Goal: Task Accomplishment & Management: Manage account settings

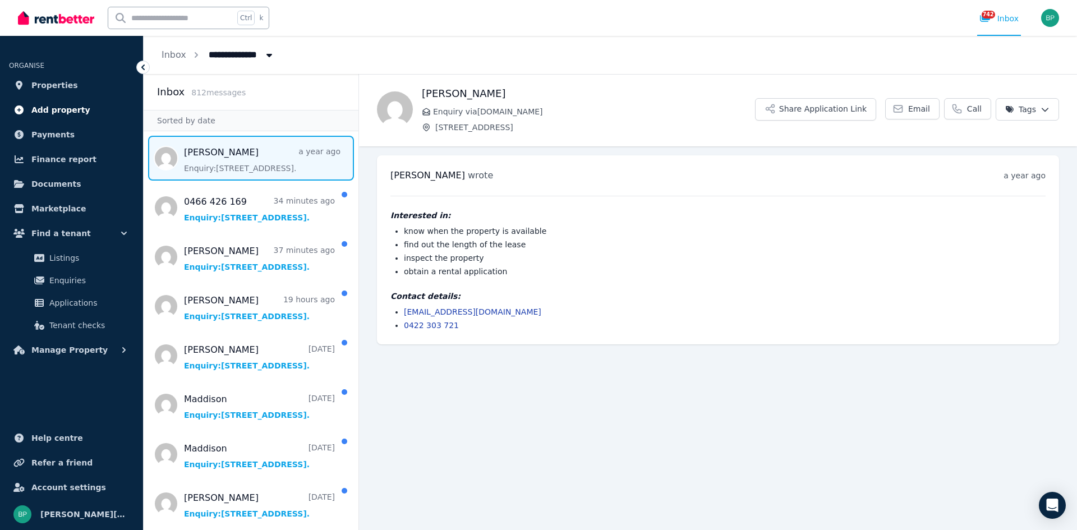
click at [66, 109] on span "Add property" at bounding box center [60, 109] width 59 height 13
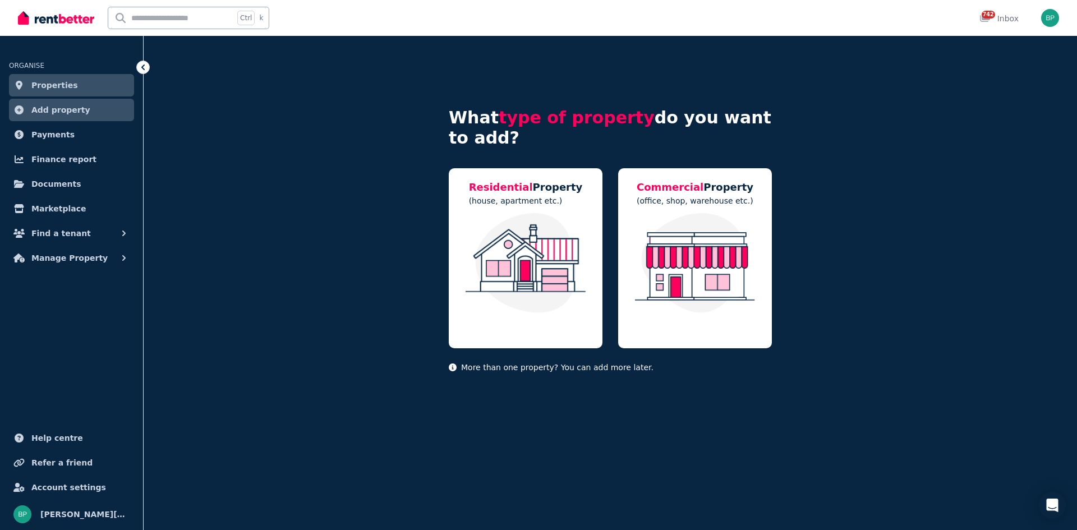
click at [61, 84] on span "Properties" at bounding box center [54, 85] width 47 height 13
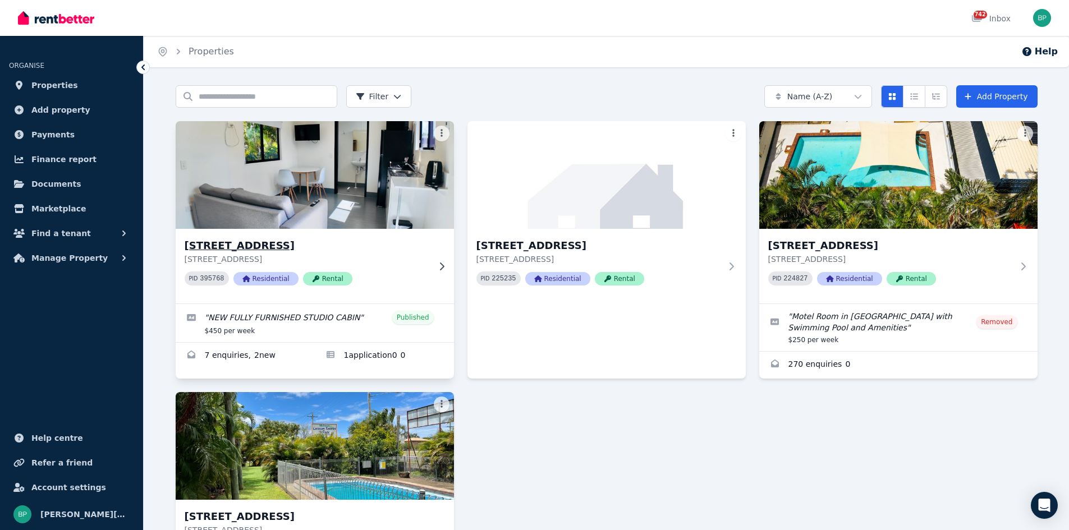
click at [251, 244] on h3 "20 Childers Rd, Kensington" at bounding box center [307, 246] width 245 height 16
